Goal: Task Accomplishment & Management: Complete application form

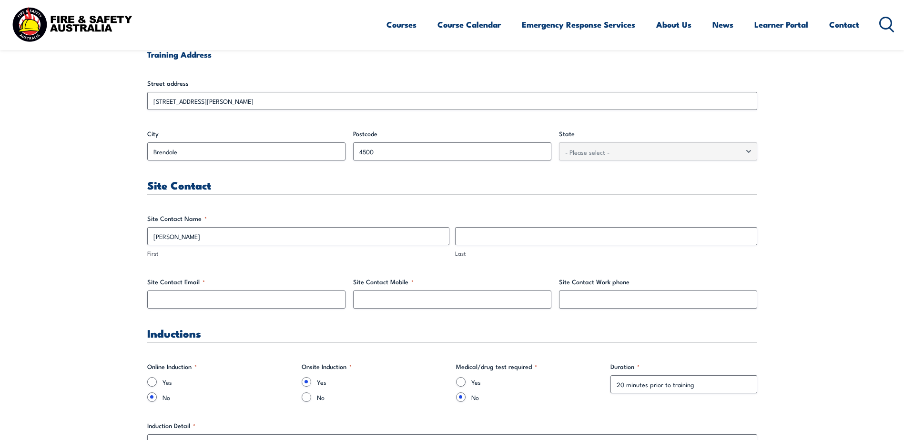
scroll to position [429, 0]
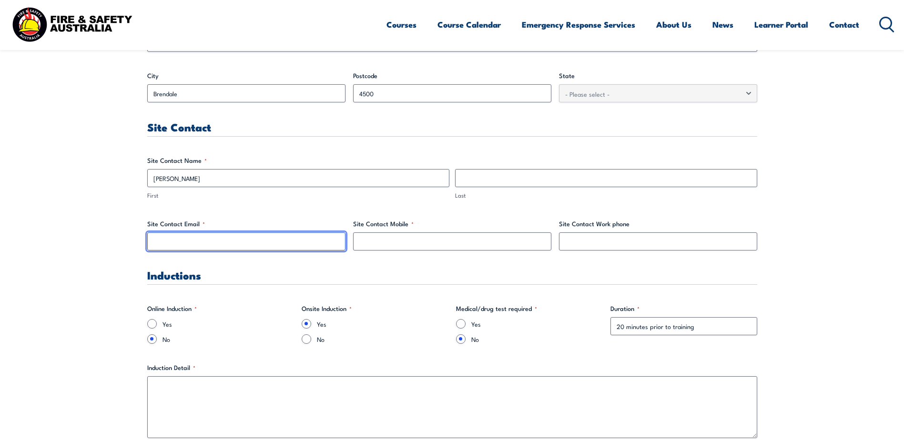
click at [267, 247] on input "Site Contact Email *" at bounding box center [246, 242] width 198 height 18
type input "[EMAIL_ADDRESS][PERSON_NAME][DOMAIN_NAME]"
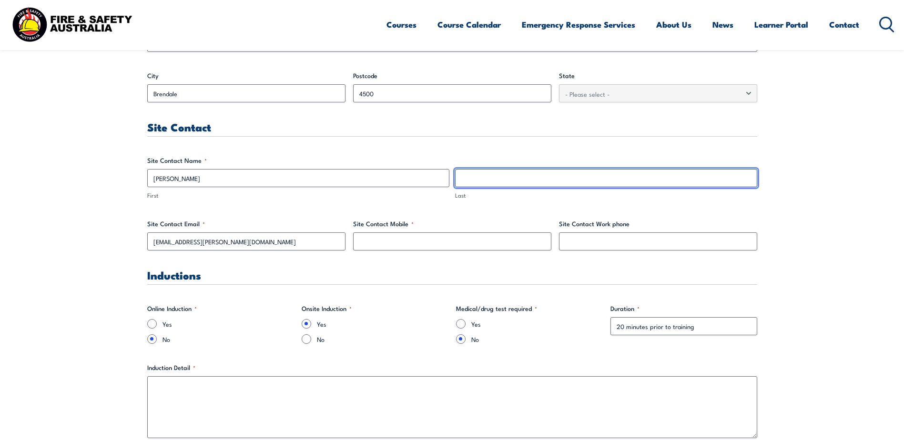
type input "[PERSON_NAME]"
type input "0416408070"
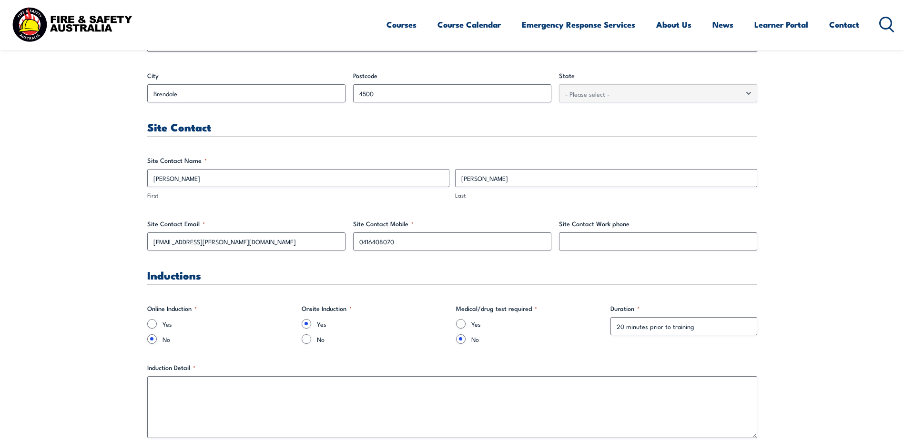
click at [498, 275] on h3 "Inductions" at bounding box center [452, 275] width 610 height 11
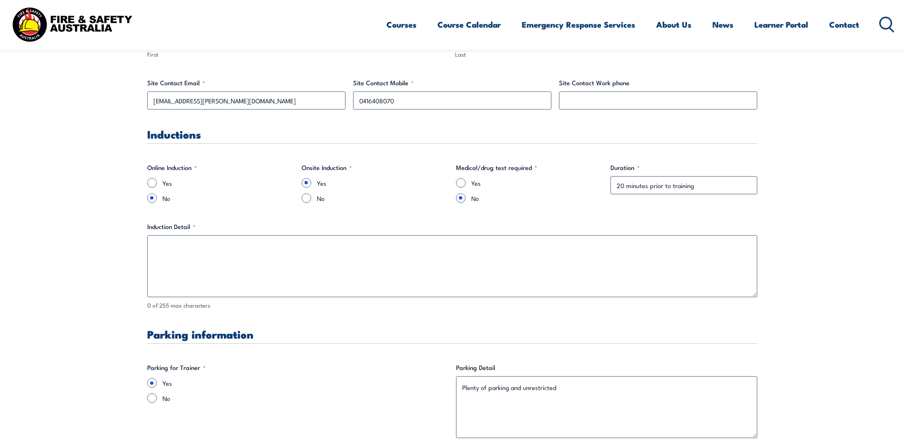
scroll to position [572, 0]
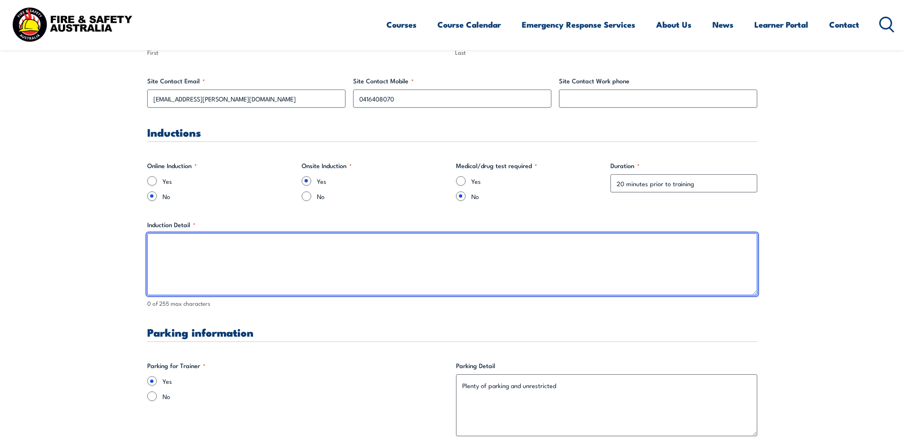
click at [283, 272] on textarea "Induction Detail *" at bounding box center [452, 264] width 610 height 62
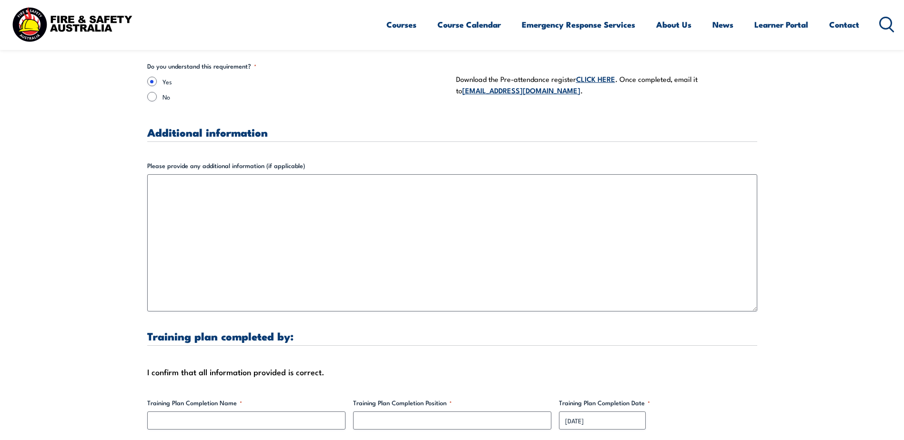
scroll to position [2907, 0]
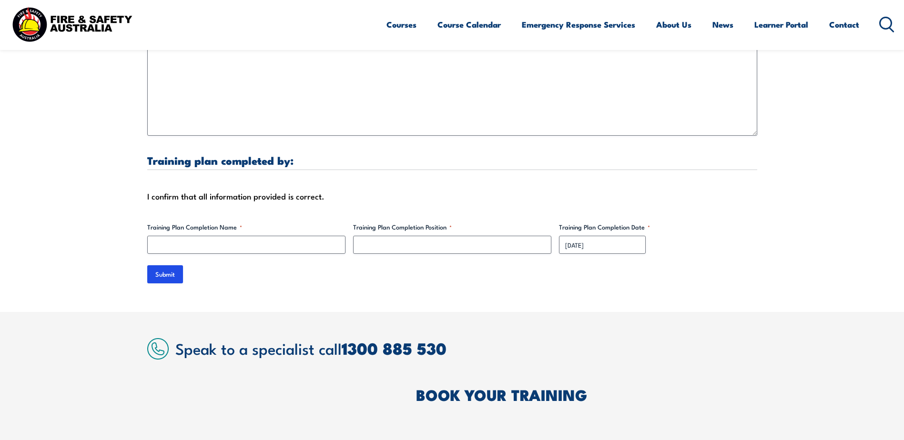
type textarea "induction to be completed on site as paper based."
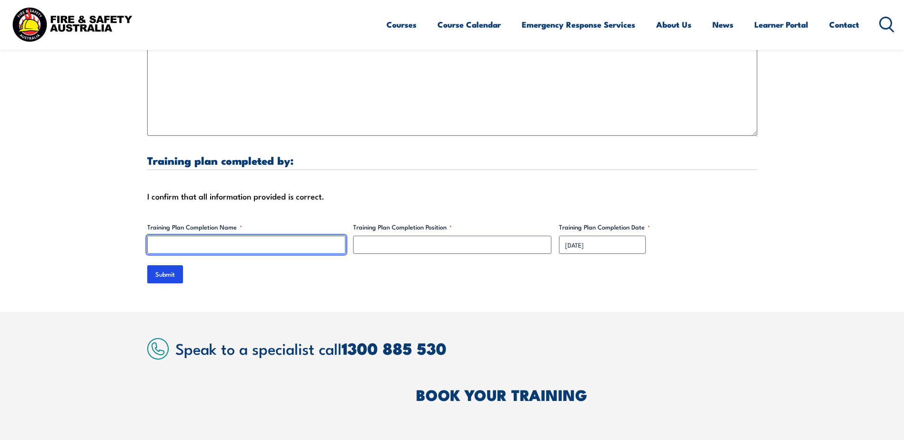
click at [253, 236] on input "Training Plan Completion Name *" at bounding box center [246, 245] width 198 height 18
type input "[PERSON_NAME]"
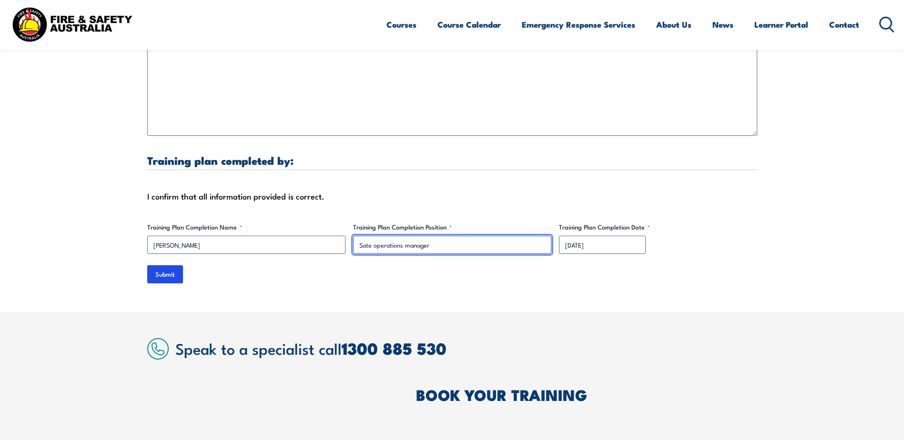
type input "Sate operations manager"
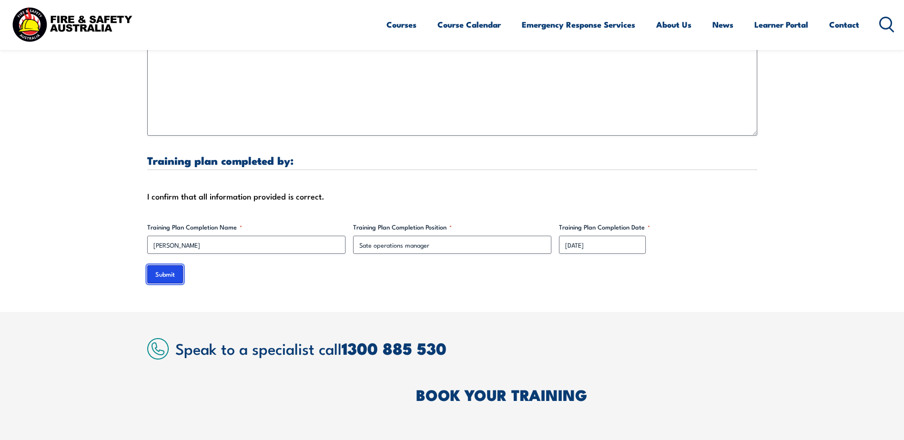
click at [159, 265] on input "Submit" at bounding box center [165, 274] width 36 height 18
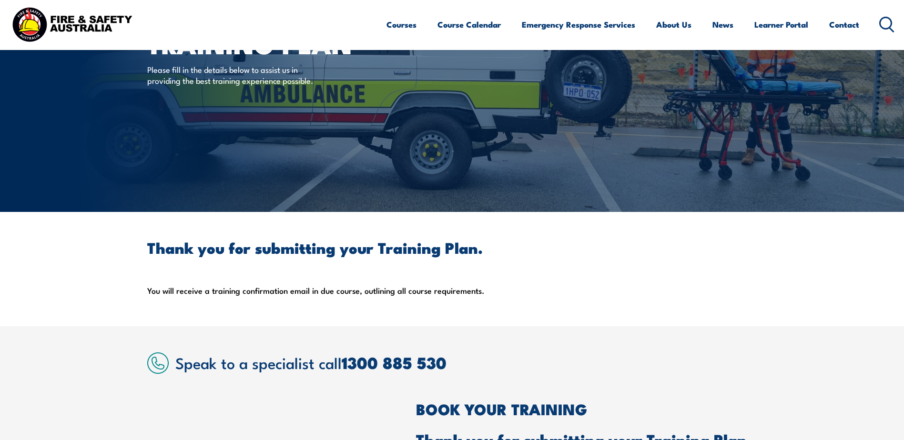
scroll to position [0, 0]
